Goal: Entertainment & Leisure: Consume media (video, audio)

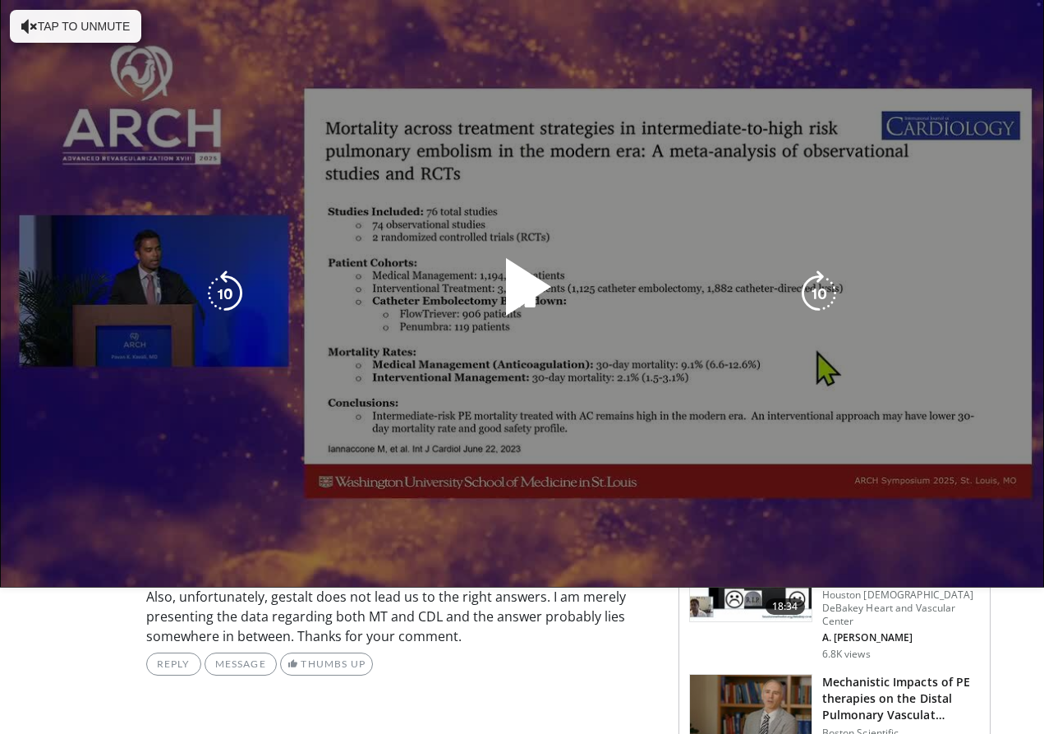
scroll to position [512, 0]
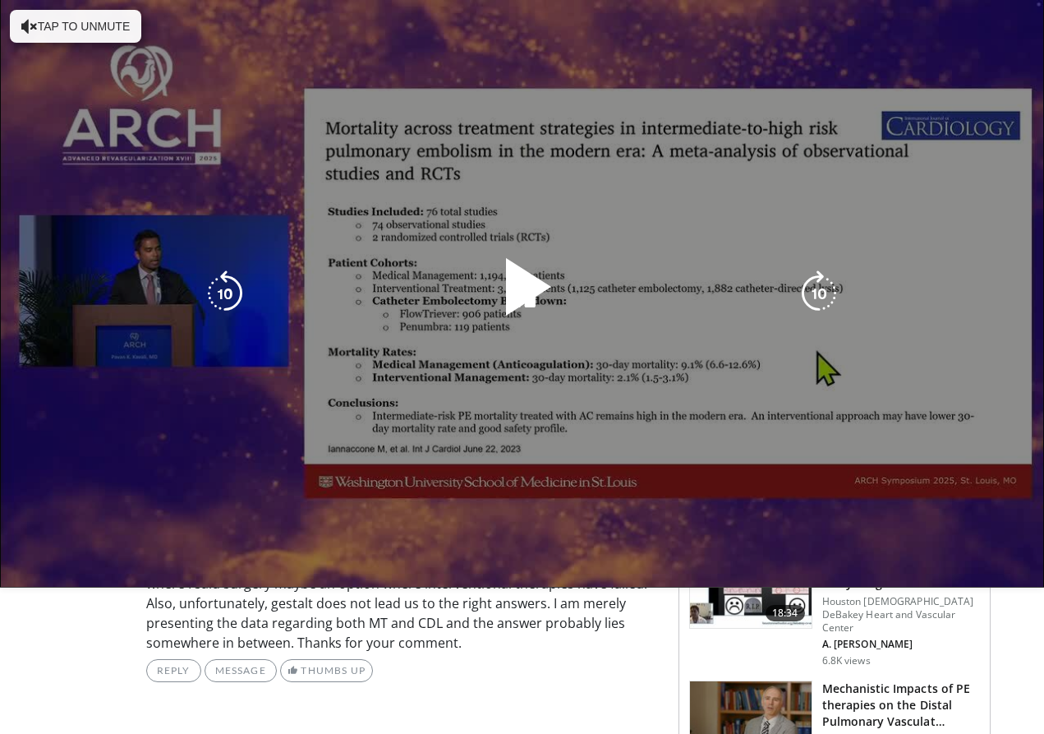
click at [458, 373] on div "10 seconds Tap to unmute" at bounding box center [522, 293] width 1044 height 587
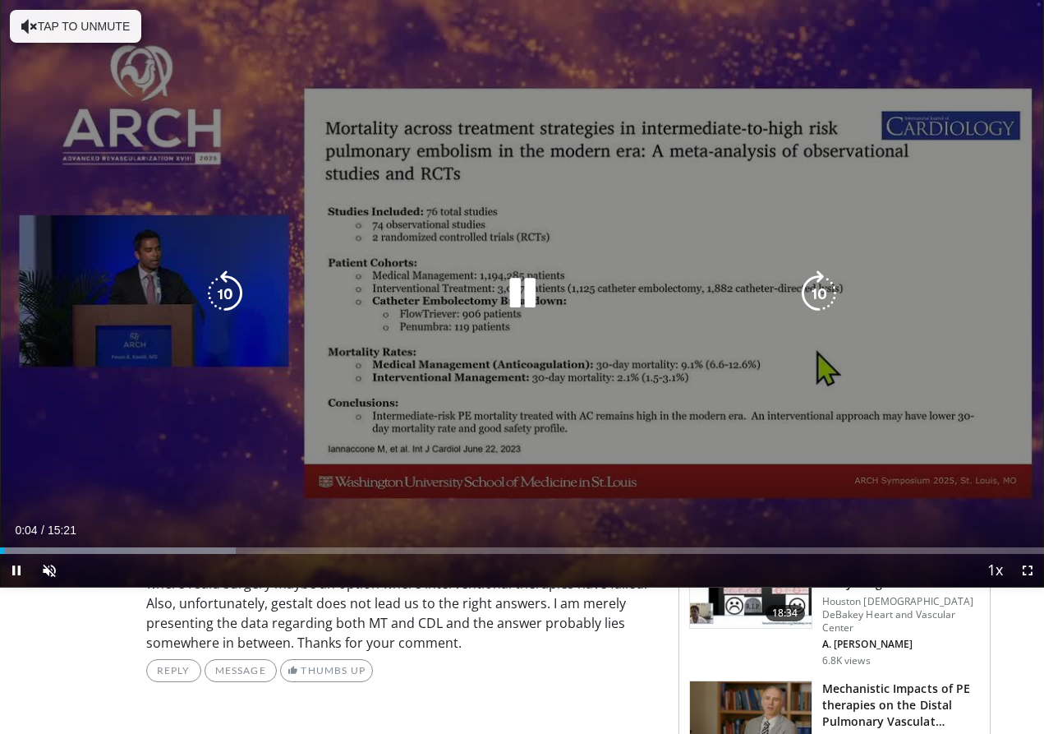
click at [458, 372] on div "10 seconds Tap to unmute" at bounding box center [522, 293] width 1044 height 587
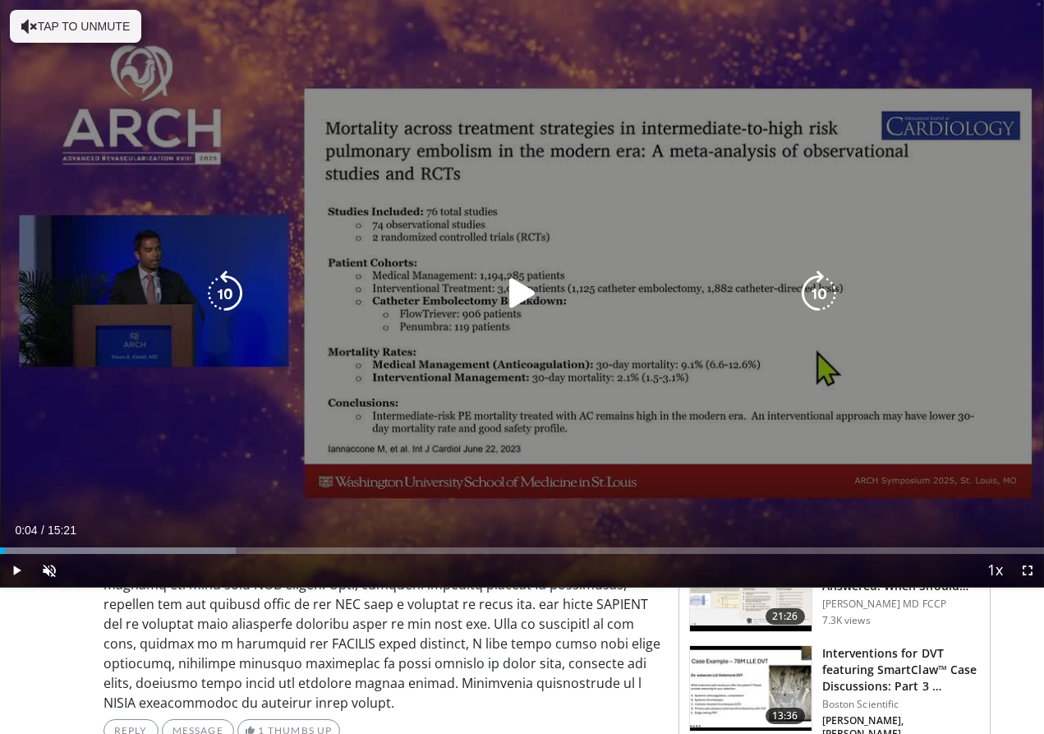
scroll to position [267, 0]
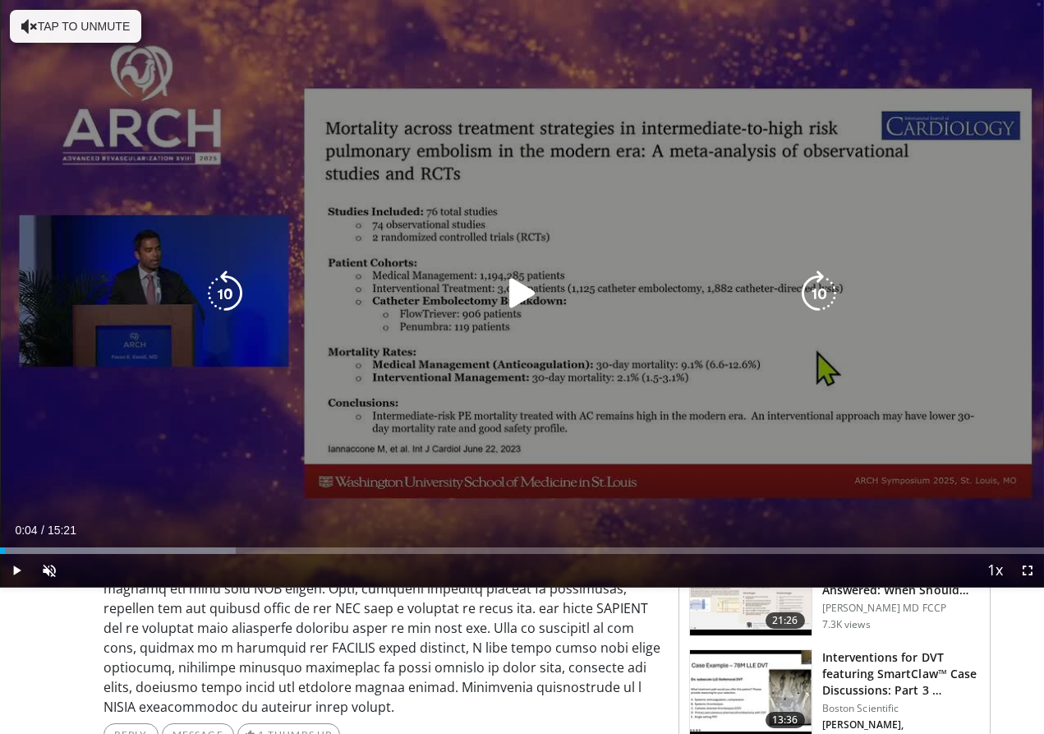
click at [458, 449] on div "10 seconds Tap to unmute" at bounding box center [522, 293] width 1044 height 587
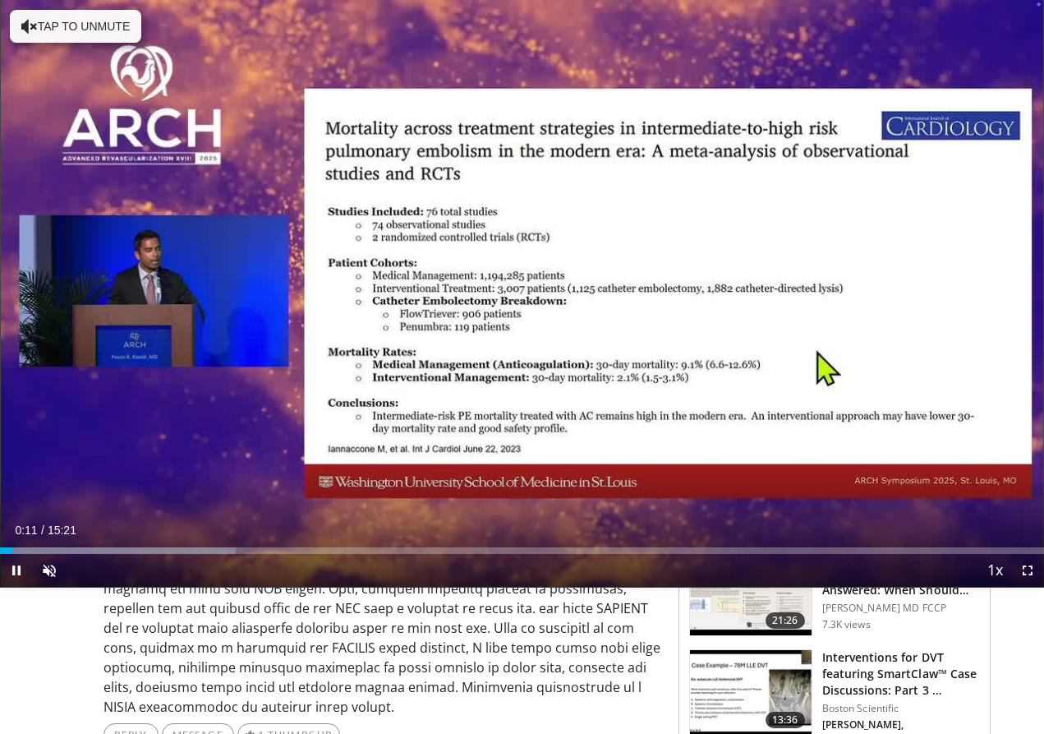
click at [18, 449] on span "Video Player" at bounding box center [16, 570] width 33 height 33
click at [53, 449] on div "Progress Bar" at bounding box center [54, 550] width 2 height 7
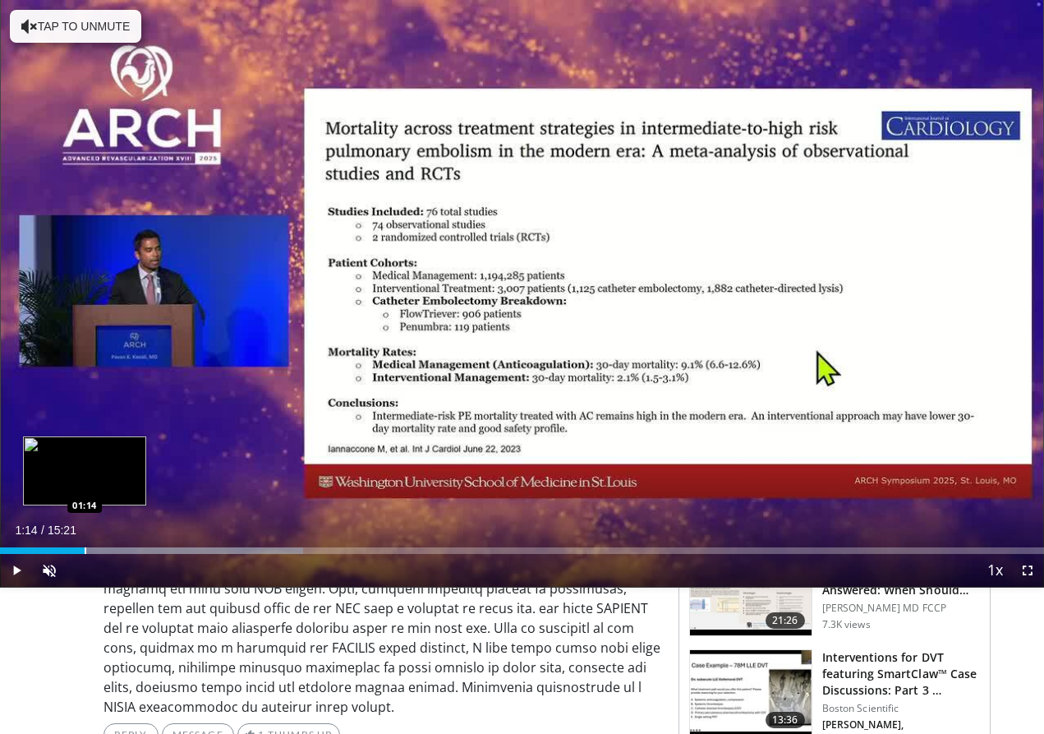
click at [85, 449] on div "Progress Bar" at bounding box center [86, 550] width 2 height 7
click at [108, 449] on div "Progress Bar" at bounding box center [109, 550] width 2 height 7
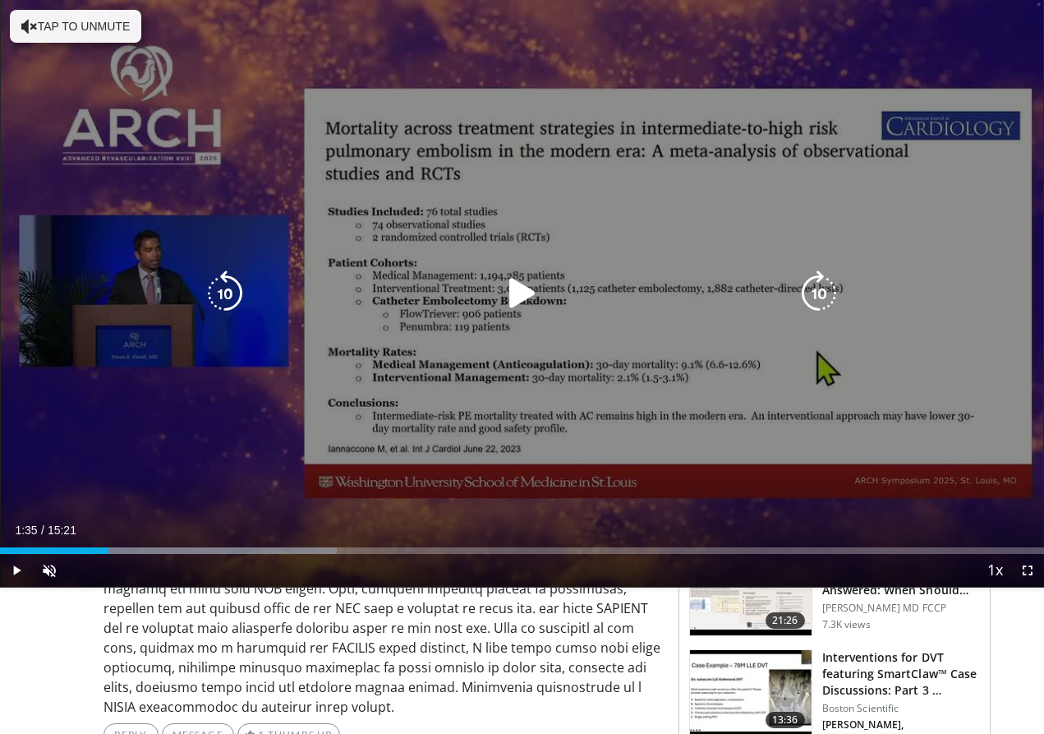
click at [458, 449] on div "10 seconds Tap to unmute" at bounding box center [522, 293] width 1044 height 587
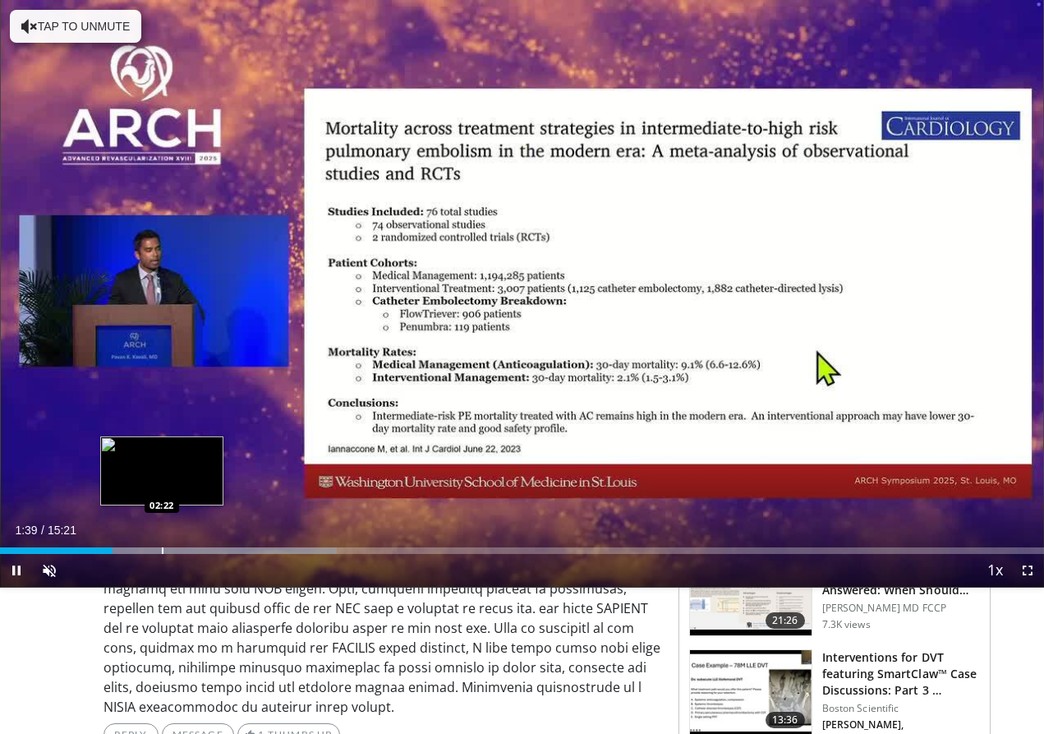
click at [162, 449] on div "Progress Bar" at bounding box center [163, 550] width 2 height 7
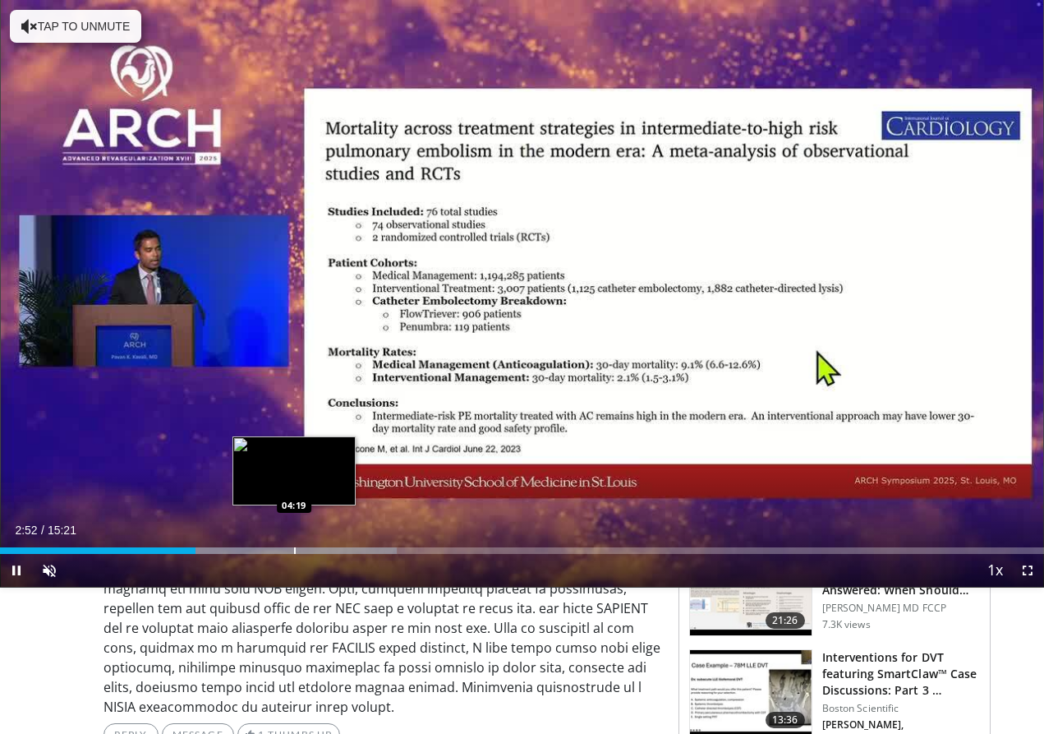
click at [295, 449] on div "Loaded : 37.99% 02:52 04:19" at bounding box center [522, 546] width 1044 height 16
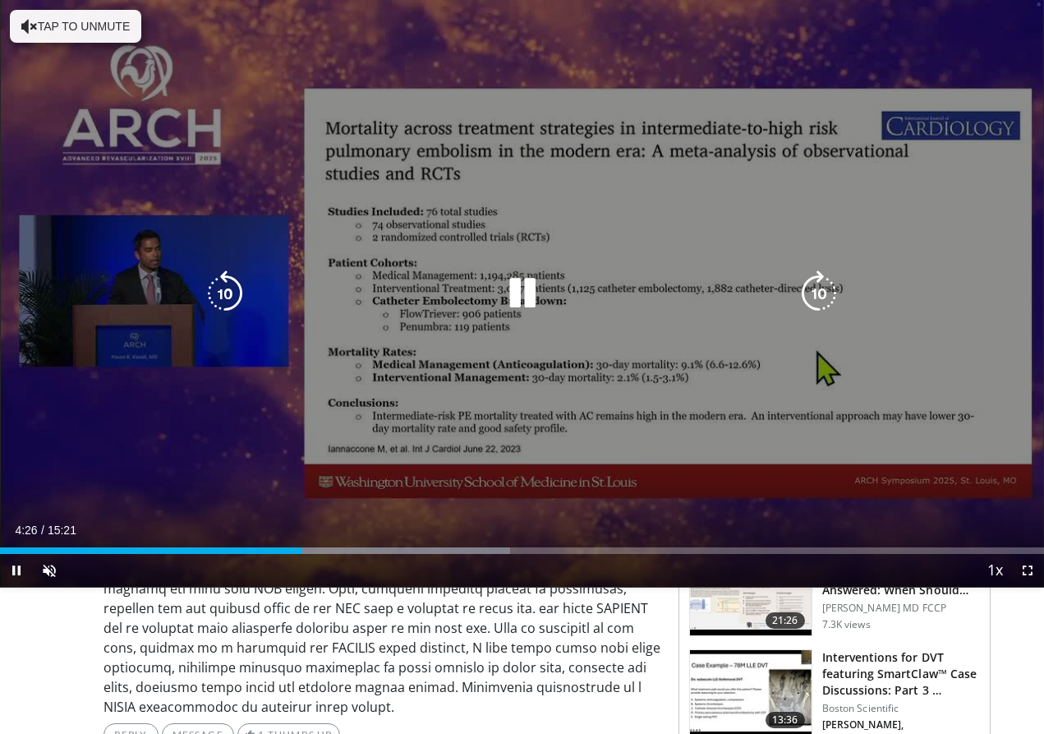
click at [300, 449] on div "10 seconds Tap to unmute" at bounding box center [522, 293] width 1044 height 587
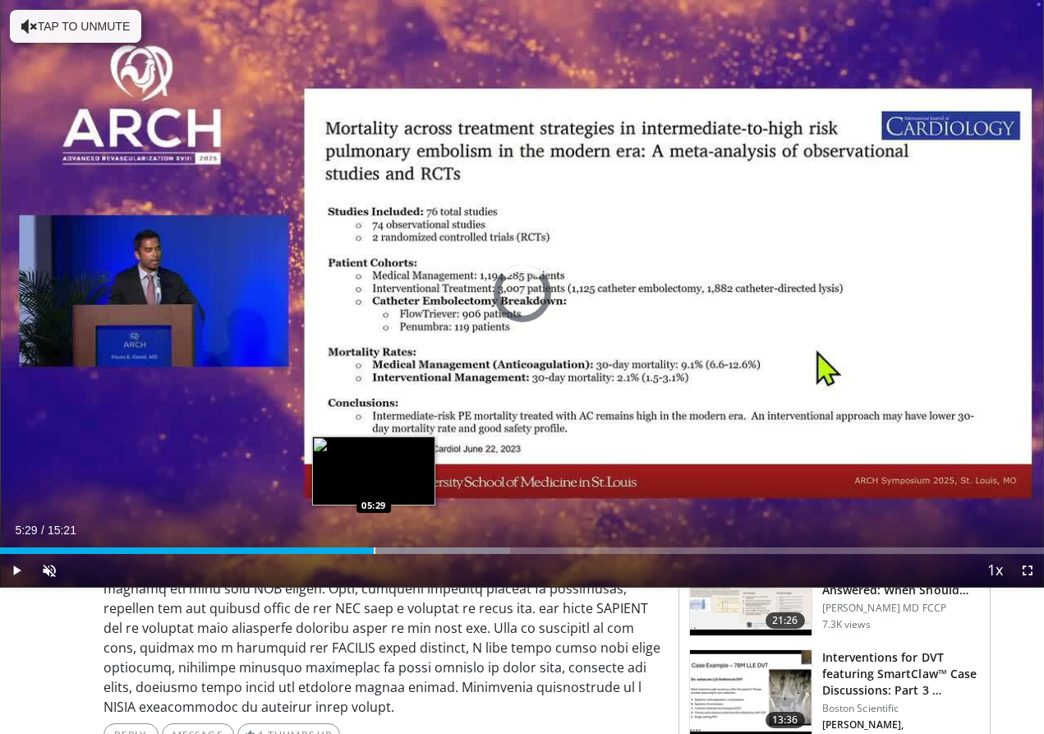
click at [374, 449] on div "Loaded : 48.85% 04:34 05:29" at bounding box center [522, 546] width 1044 height 16
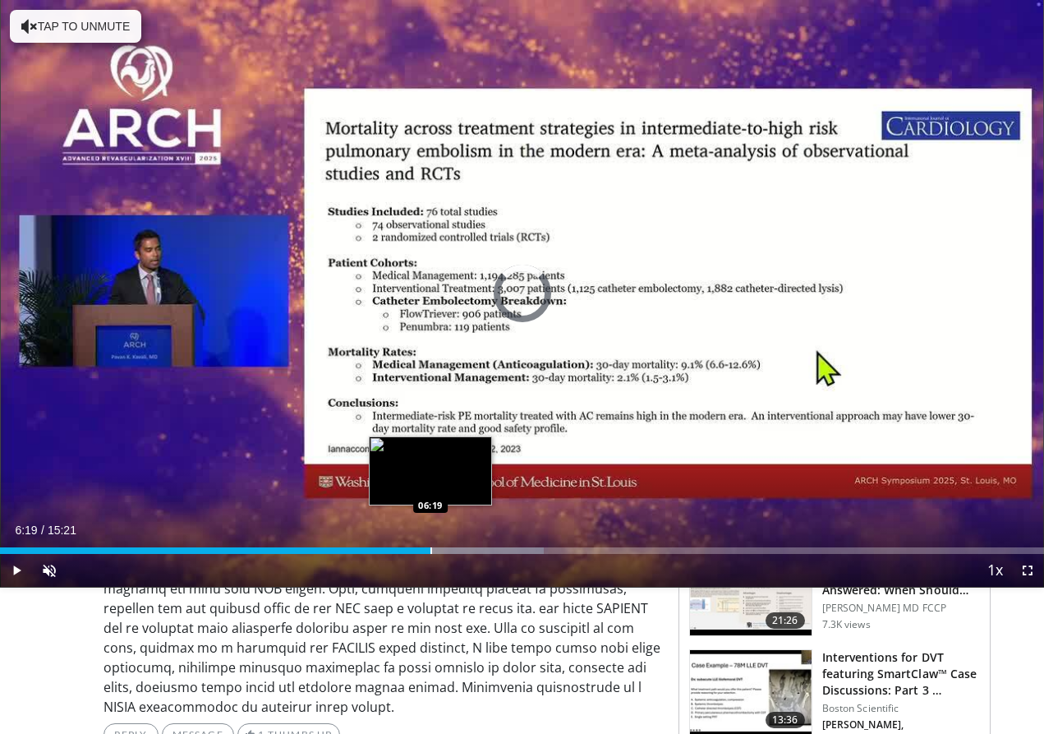
click at [431, 449] on div "Loaded : 52.11% 05:35 06:19" at bounding box center [522, 546] width 1044 height 16
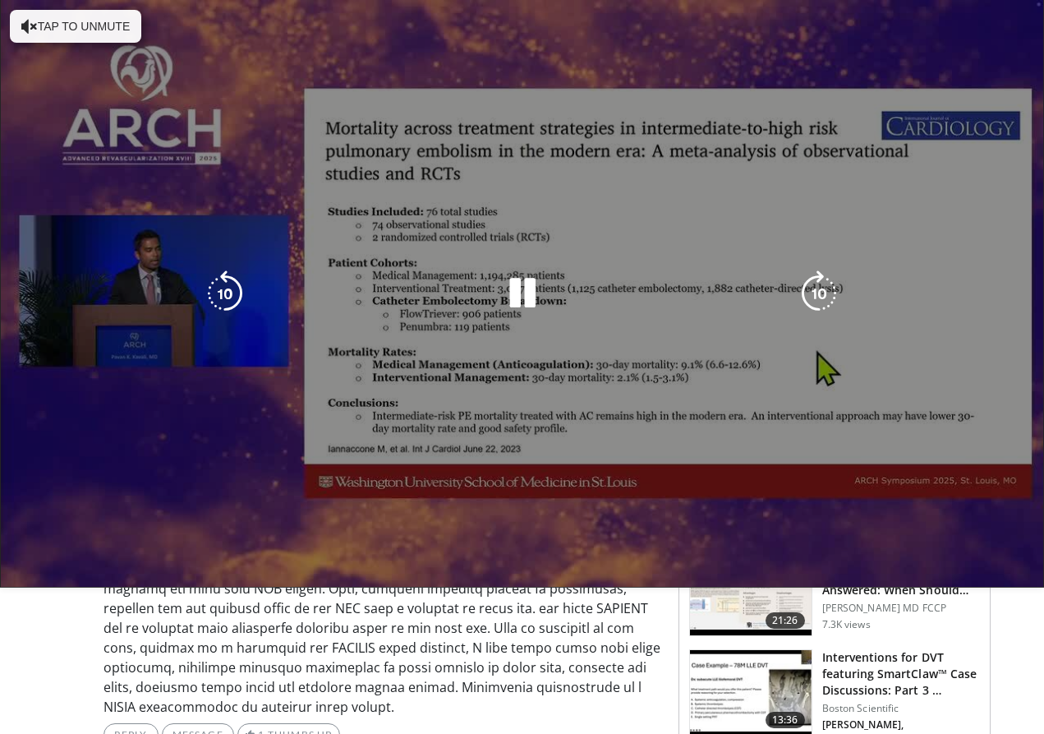
click at [458, 449] on video-js "**********" at bounding box center [522, 293] width 1044 height 587
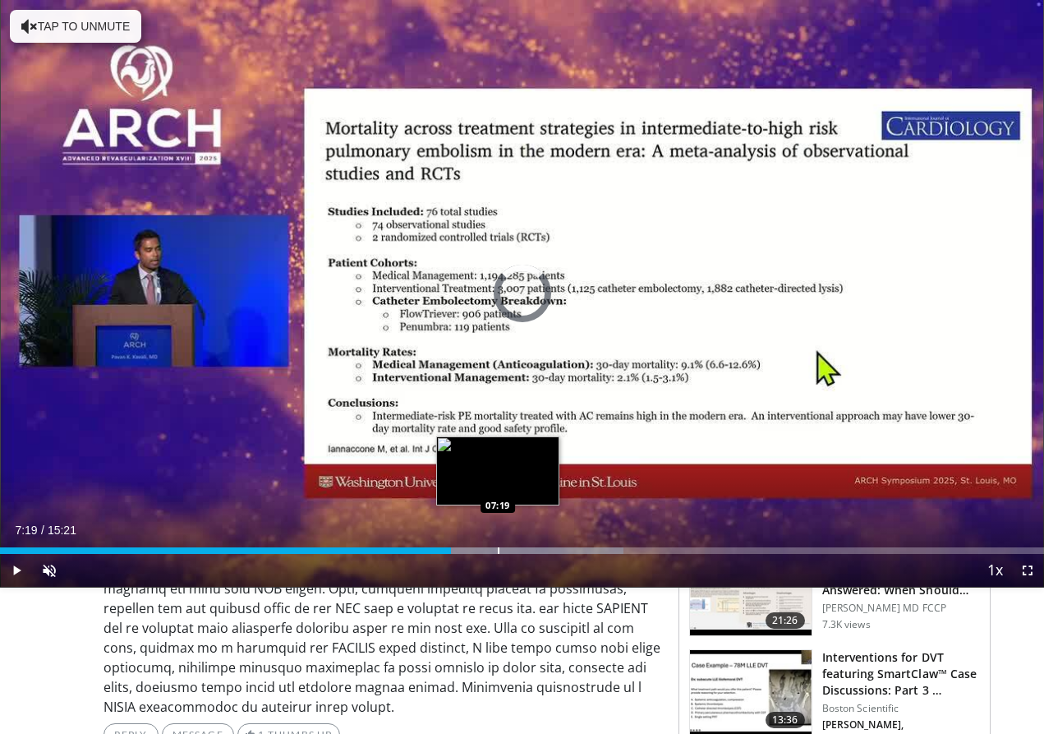
click at [458, 449] on div "Progress Bar" at bounding box center [499, 550] width 2 height 7
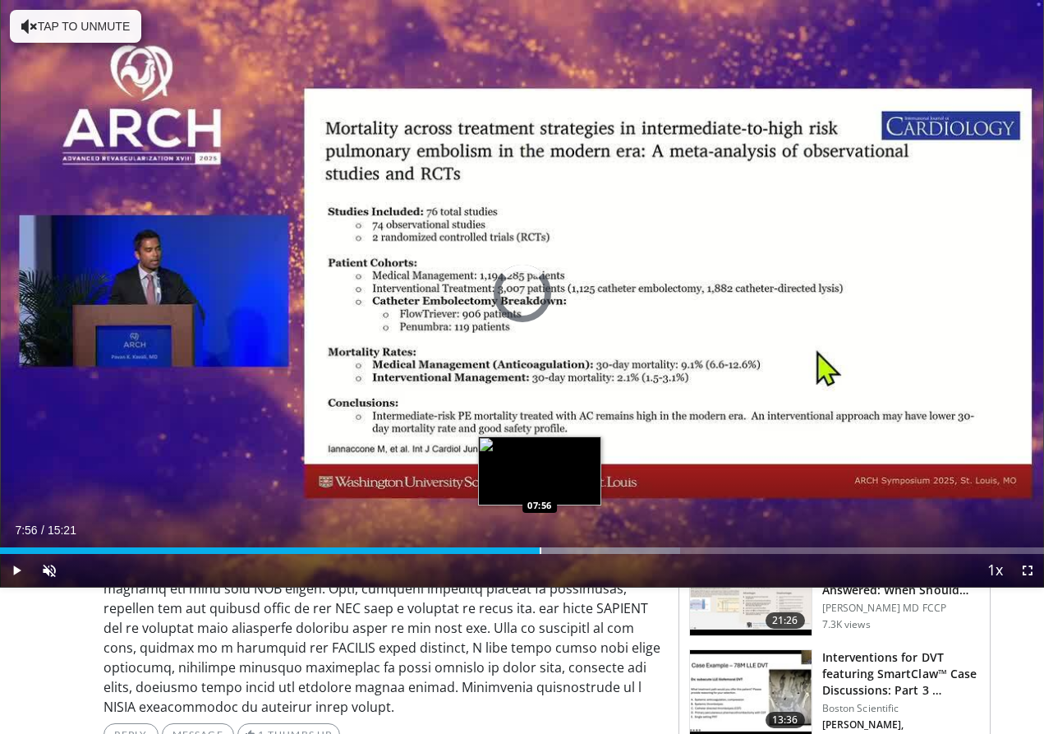
click at [458, 449] on div "Progress Bar" at bounding box center [541, 550] width 2 height 7
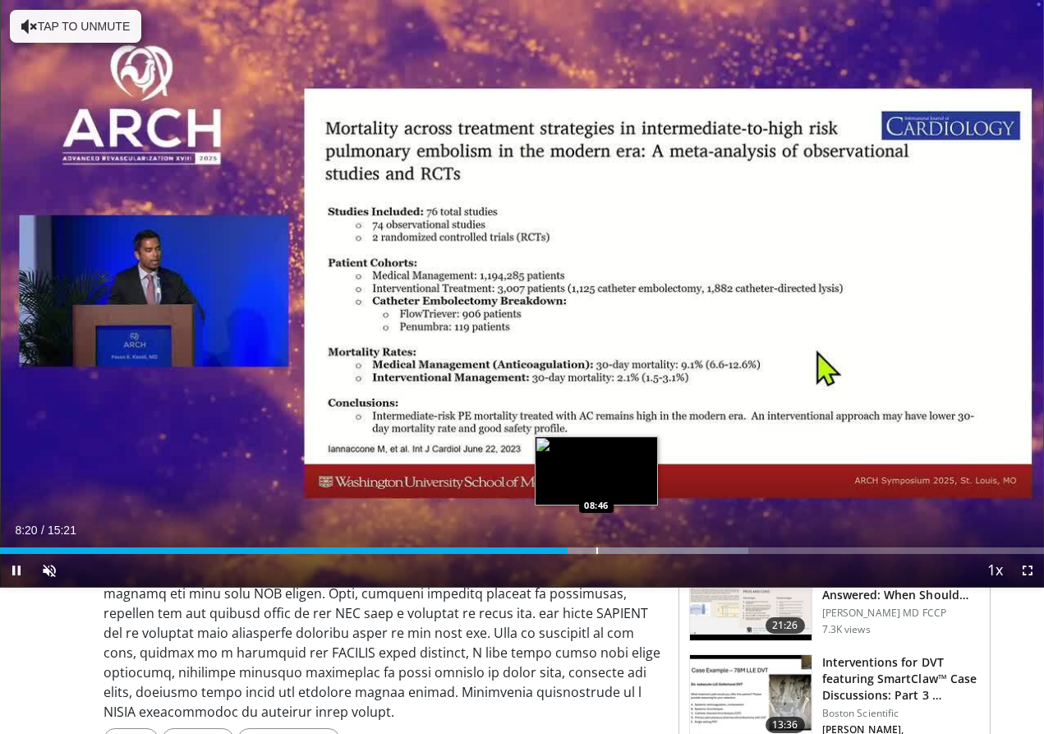
scroll to position [266, 0]
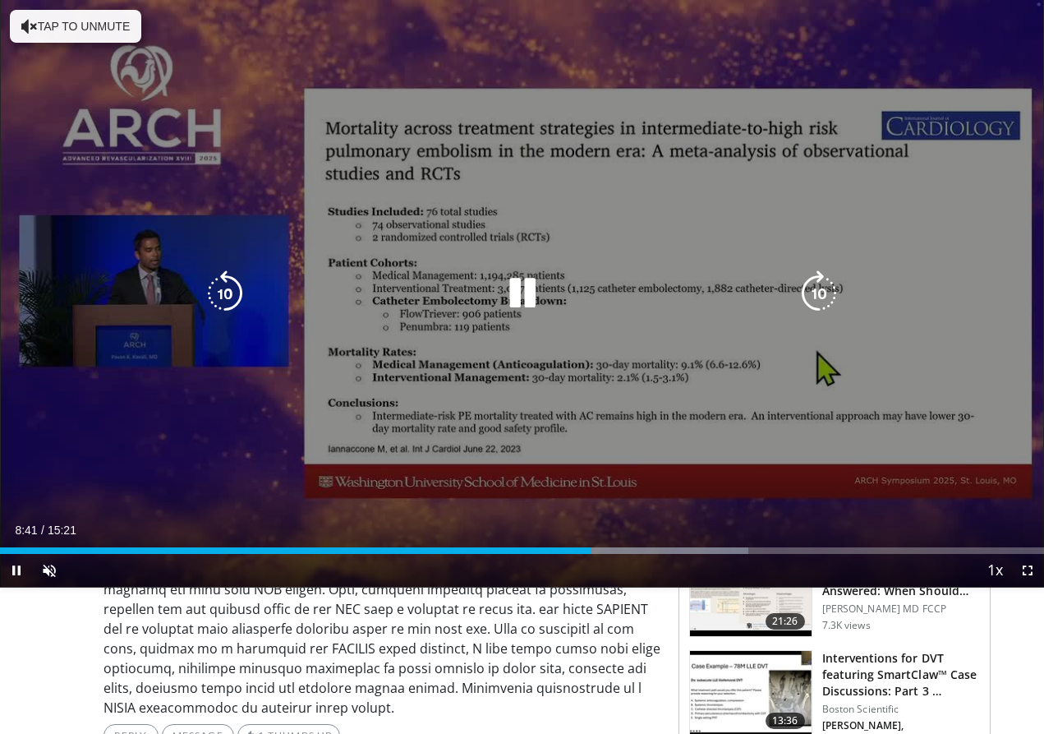
click at [458, 449] on video-js "**********" at bounding box center [522, 293] width 1044 height 587
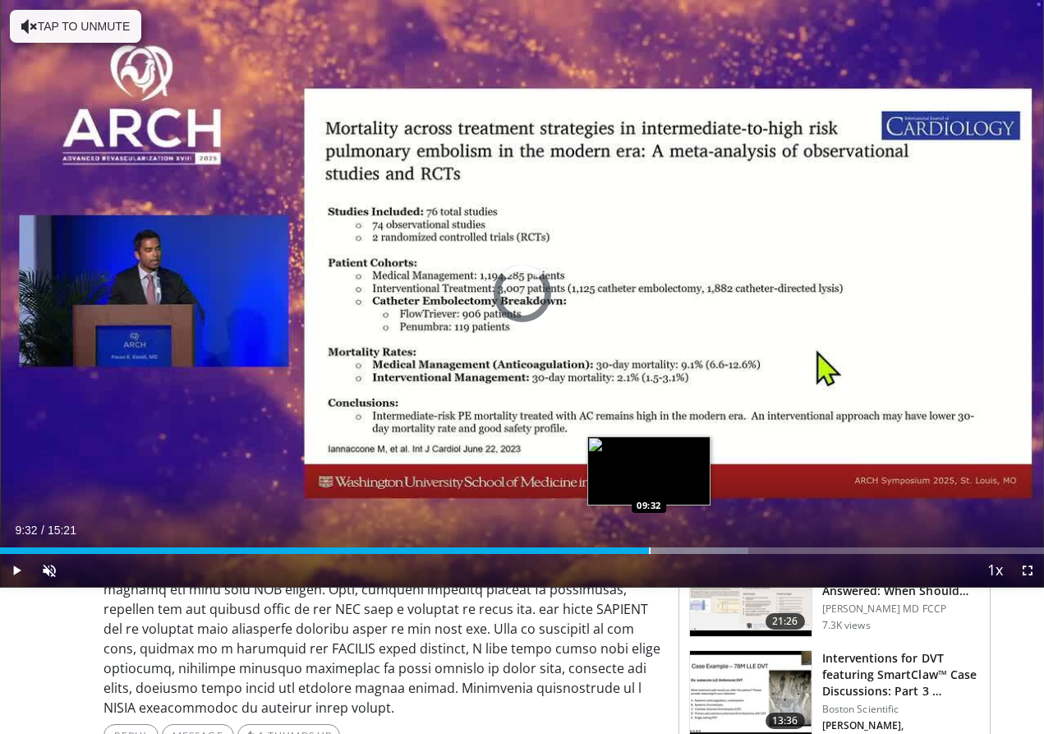
click at [458, 449] on div "Progress Bar" at bounding box center [650, 550] width 2 height 7
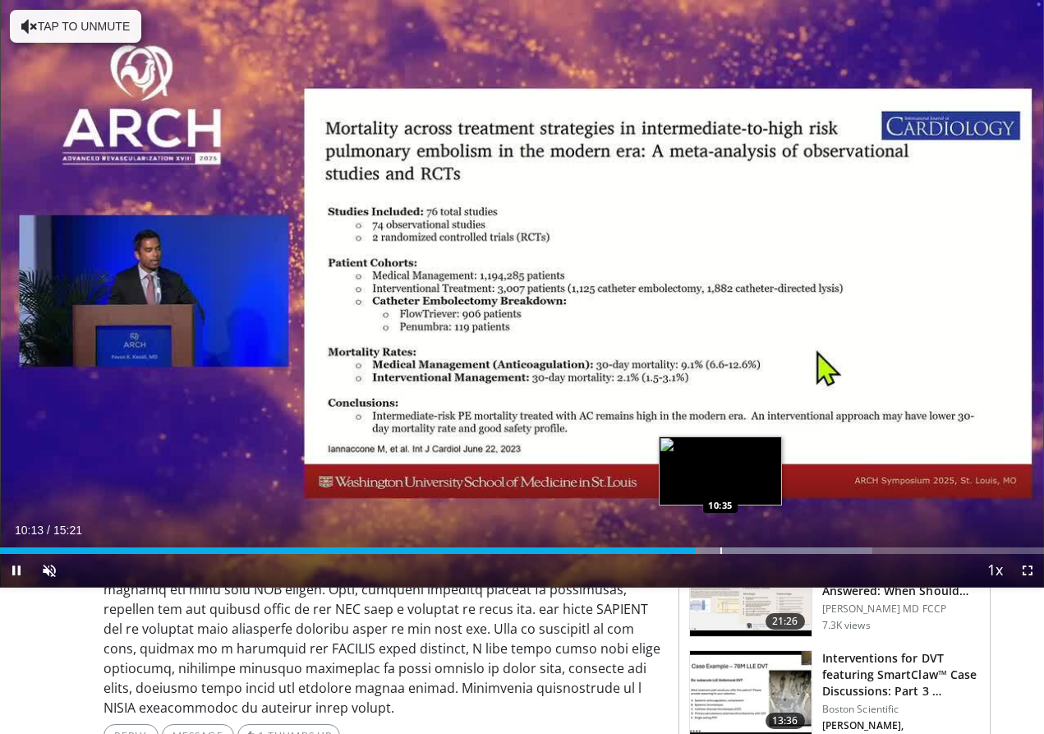
click at [458, 449] on div "Progress Bar" at bounding box center [722, 550] width 2 height 7
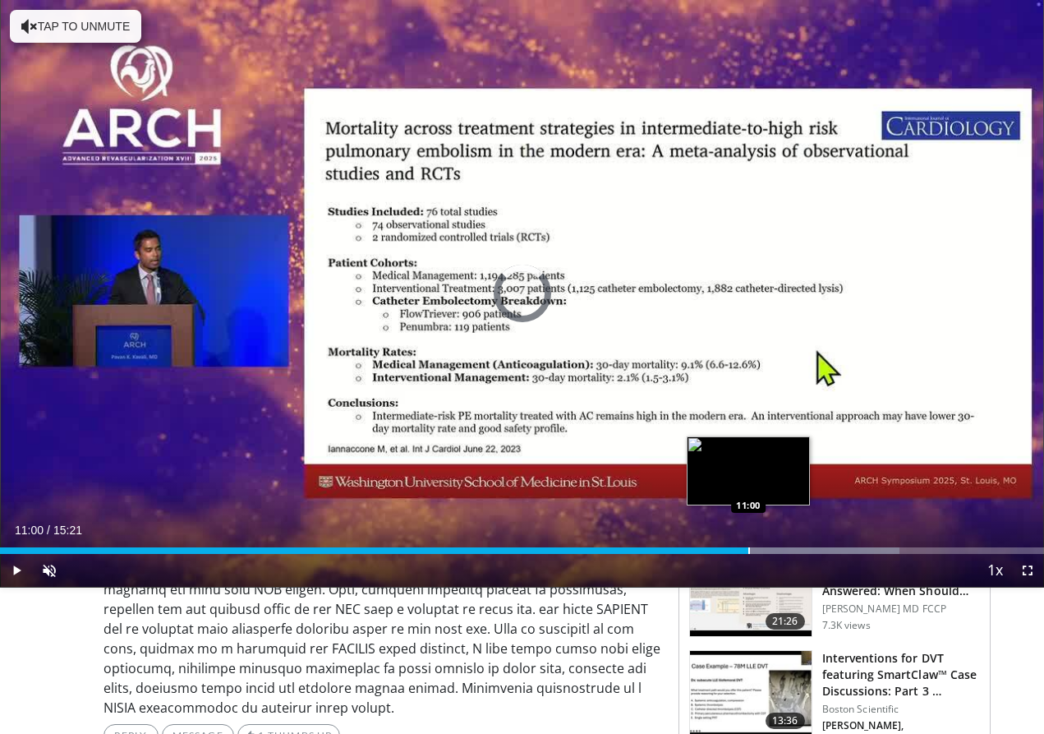
click at [458, 449] on div "Progress Bar" at bounding box center [749, 550] width 2 height 7
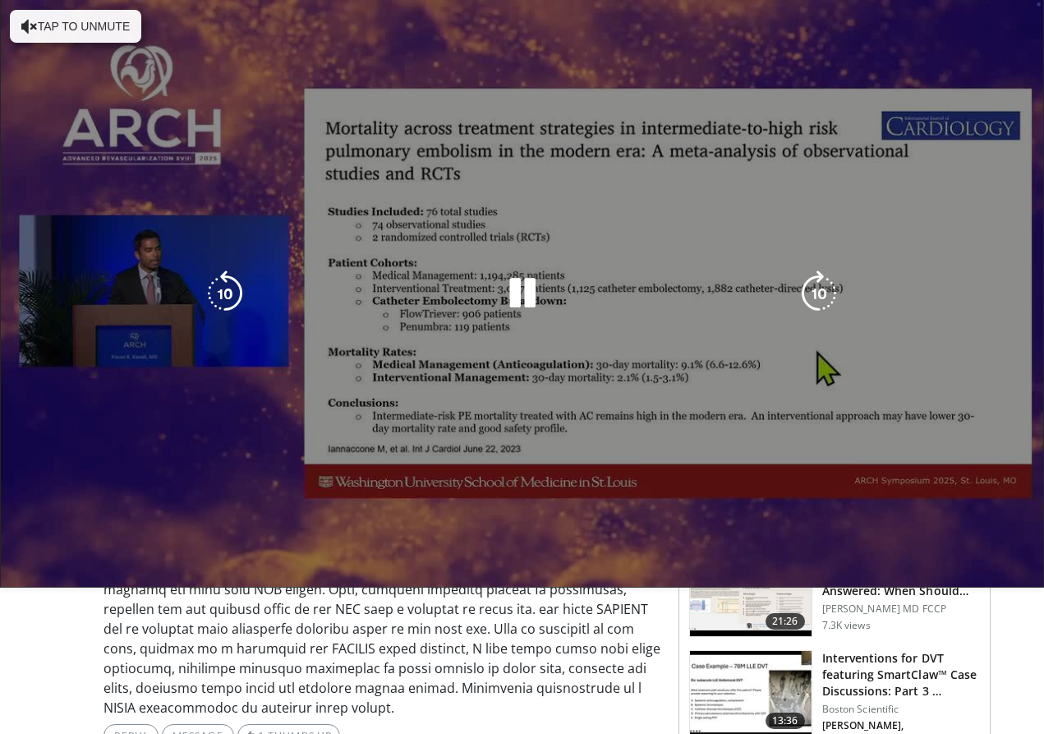
click at [458, 449] on video-js "**********" at bounding box center [522, 293] width 1044 height 587
